Goal: Task Accomplishment & Management: Manage account settings

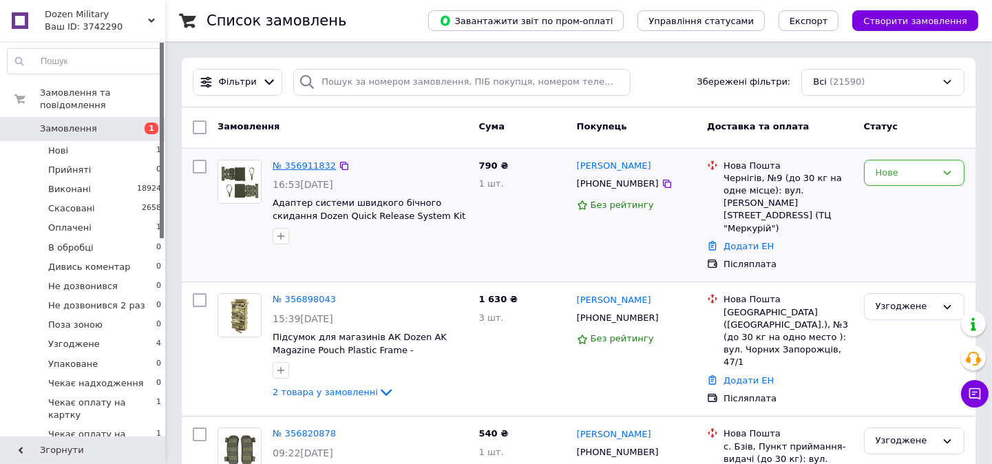
click at [291, 163] on link "№ 356911832" at bounding box center [304, 165] width 63 height 10
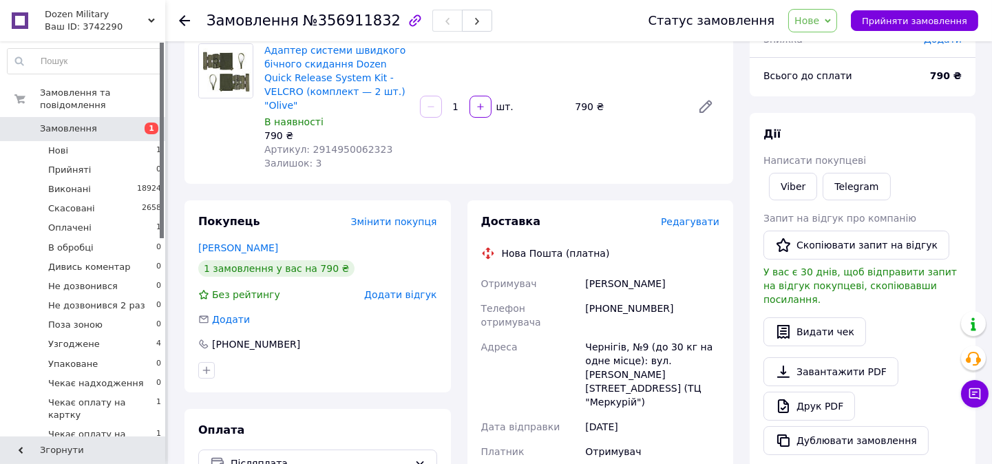
scroll to position [112, 0]
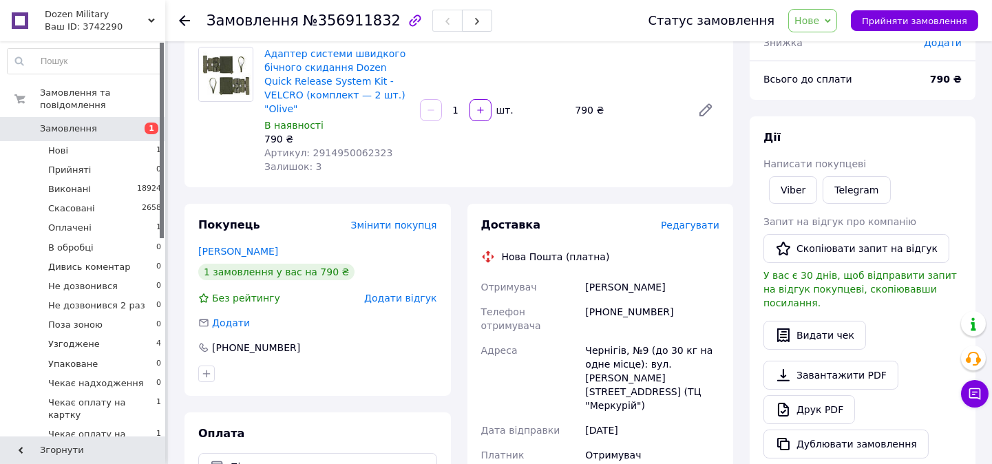
click at [112, 123] on span "Замовлення" at bounding box center [83, 129] width 87 height 12
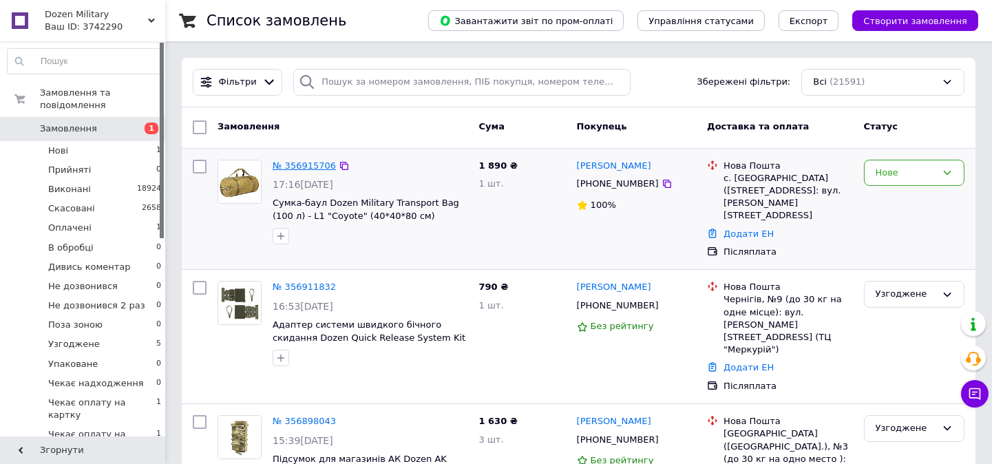
click at [280, 165] on link "№ 356915706" at bounding box center [304, 165] width 63 height 10
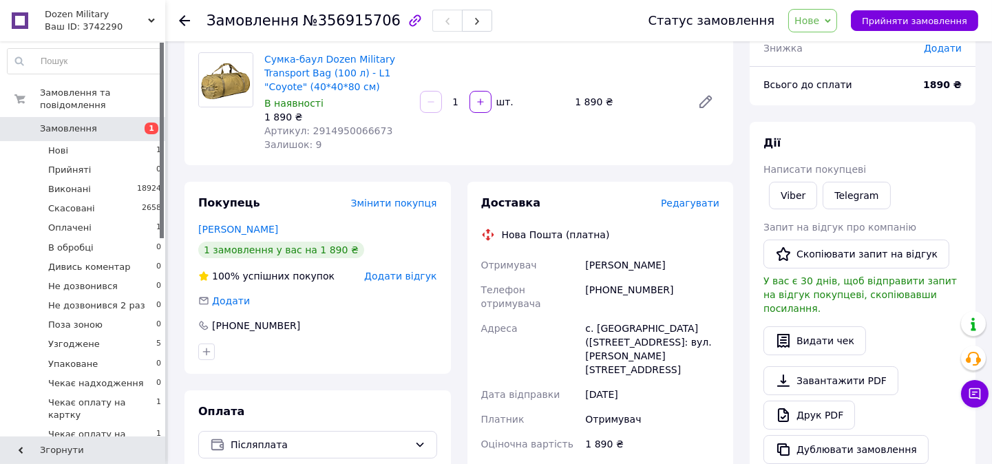
scroll to position [108, 0]
